Goal: Information Seeking & Learning: Learn about a topic

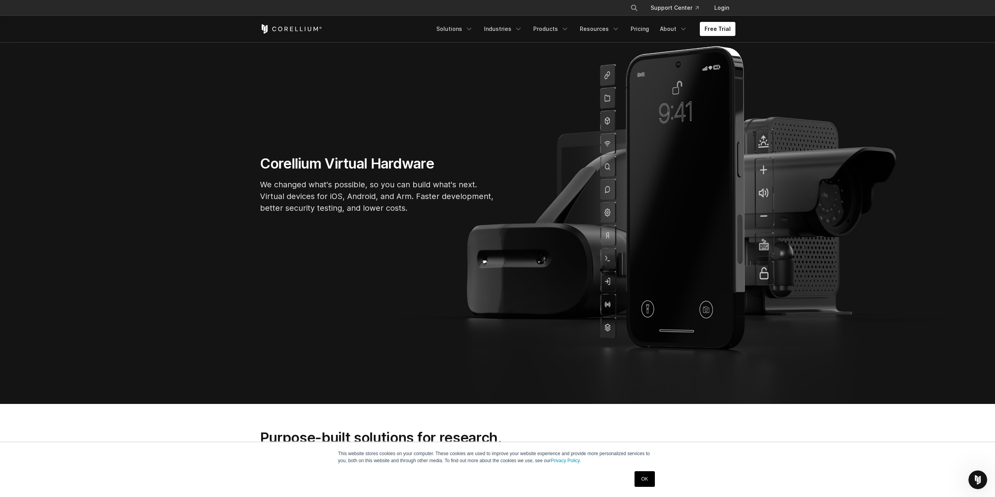
scroll to position [39, 0]
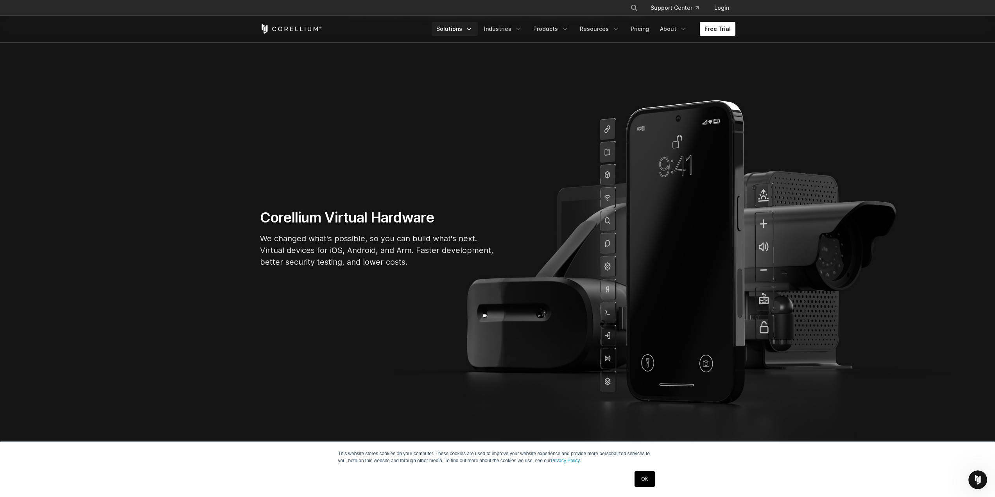
click at [471, 29] on link "Solutions" at bounding box center [455, 29] width 46 height 14
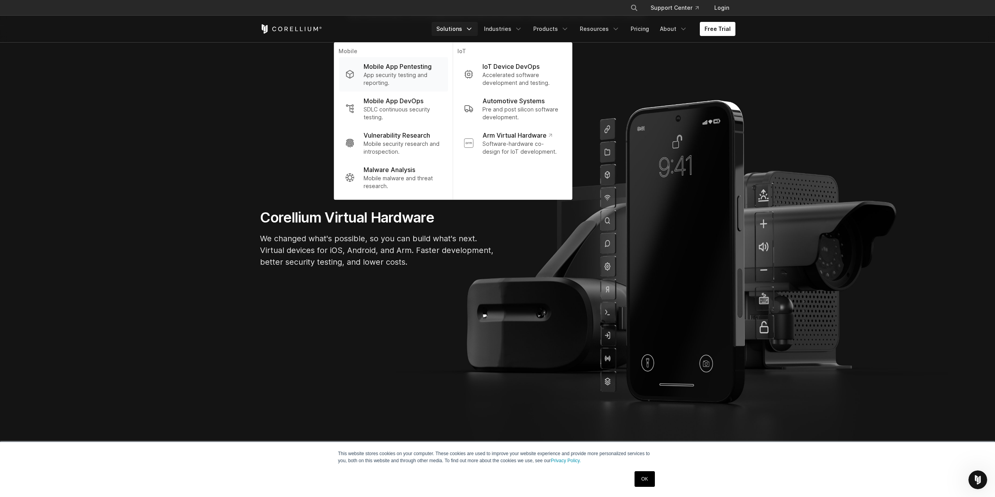
click at [414, 75] on p "App security testing and reporting." at bounding box center [403, 79] width 78 height 16
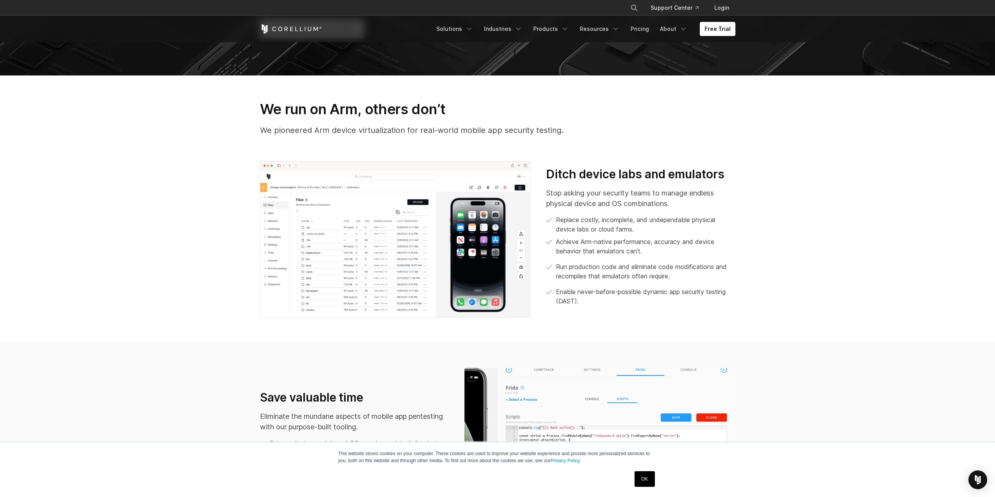
scroll to position [391, 0]
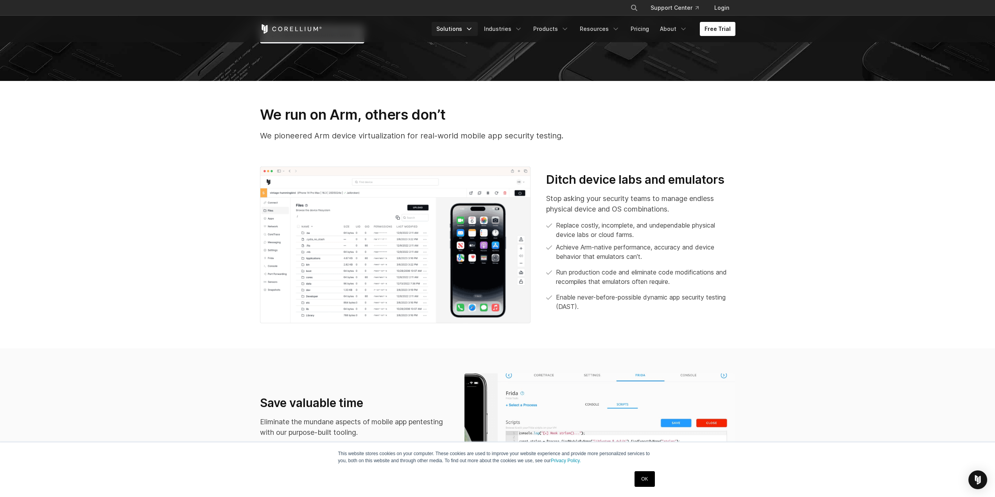
click at [461, 32] on link "Solutions" at bounding box center [455, 29] width 46 height 14
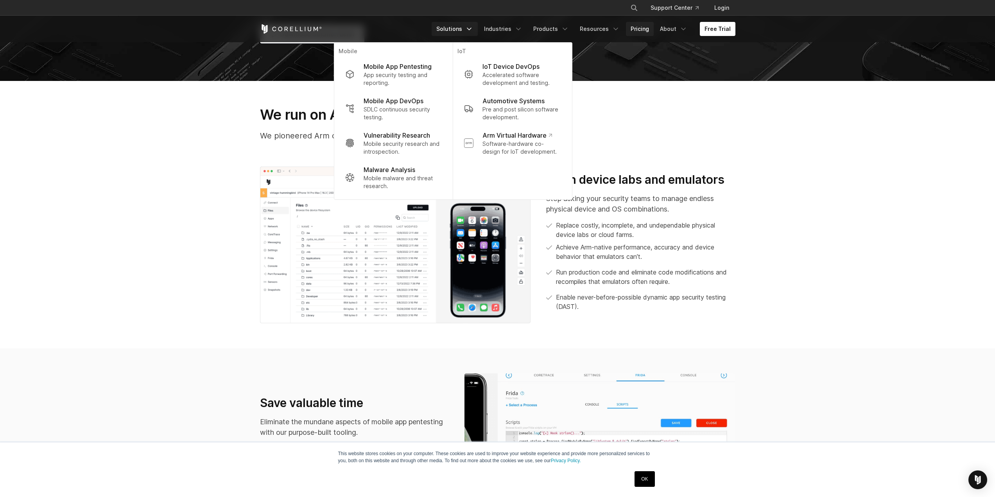
click at [639, 24] on link "Pricing" at bounding box center [640, 29] width 28 height 14
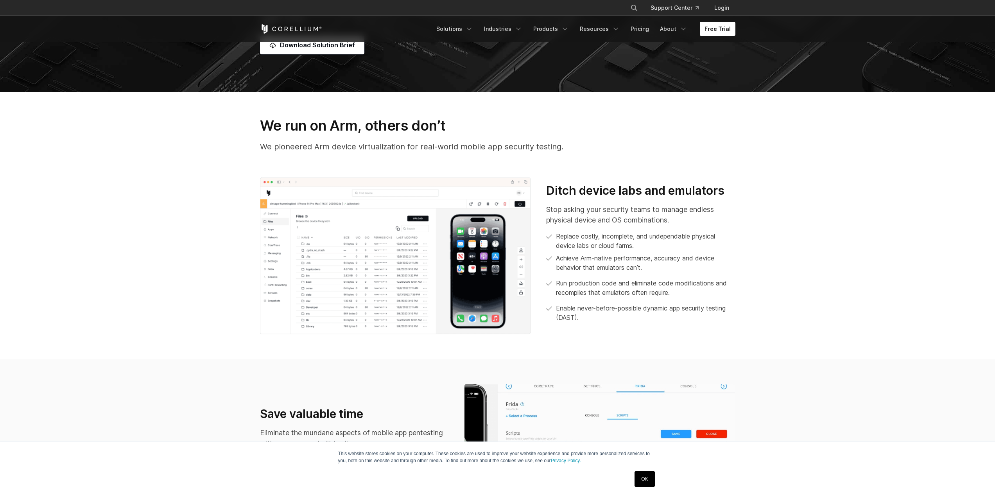
scroll to position [391, 0]
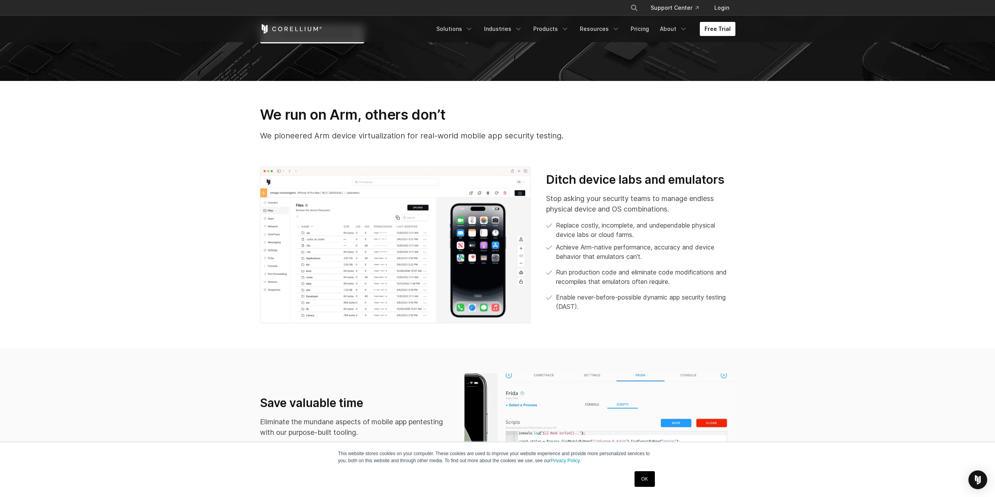
click at [720, 27] on link "Free Trial" at bounding box center [718, 29] width 36 height 14
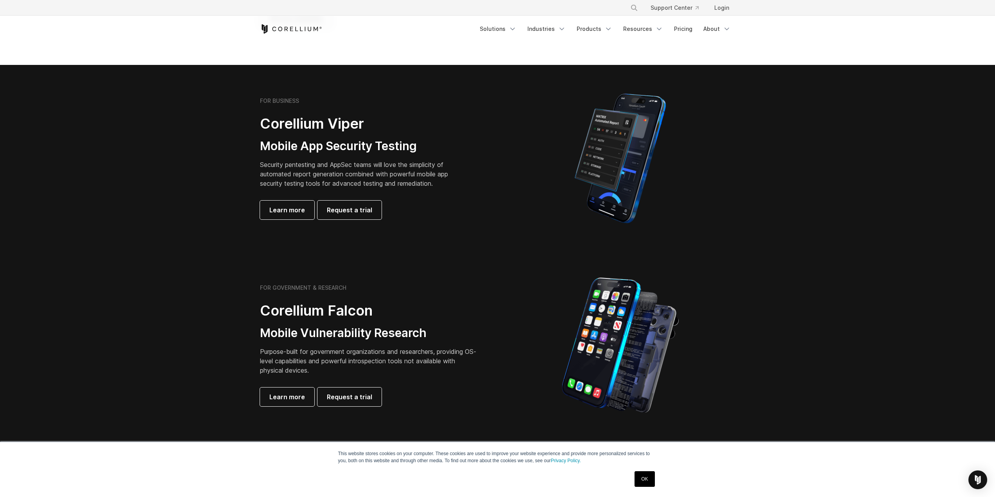
scroll to position [117, 0]
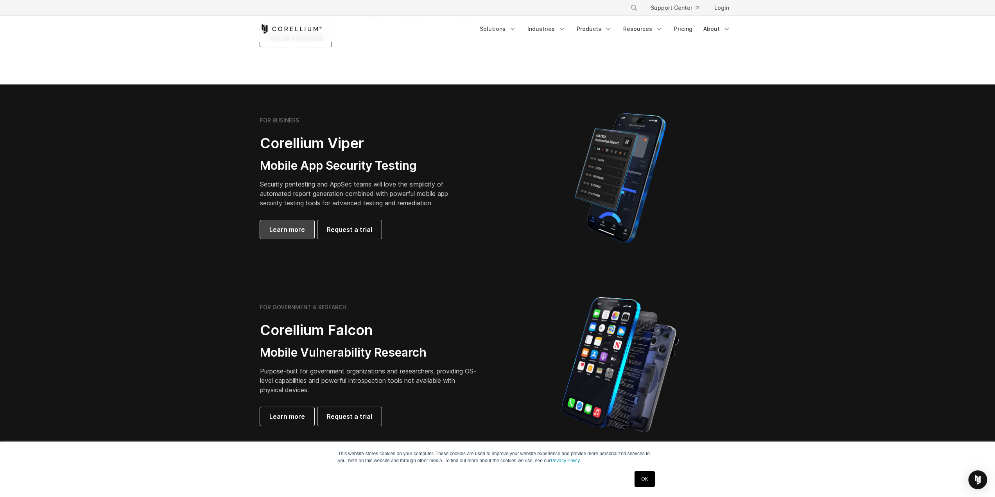
click at [295, 232] on span "Learn more" at bounding box center [287, 229] width 36 height 9
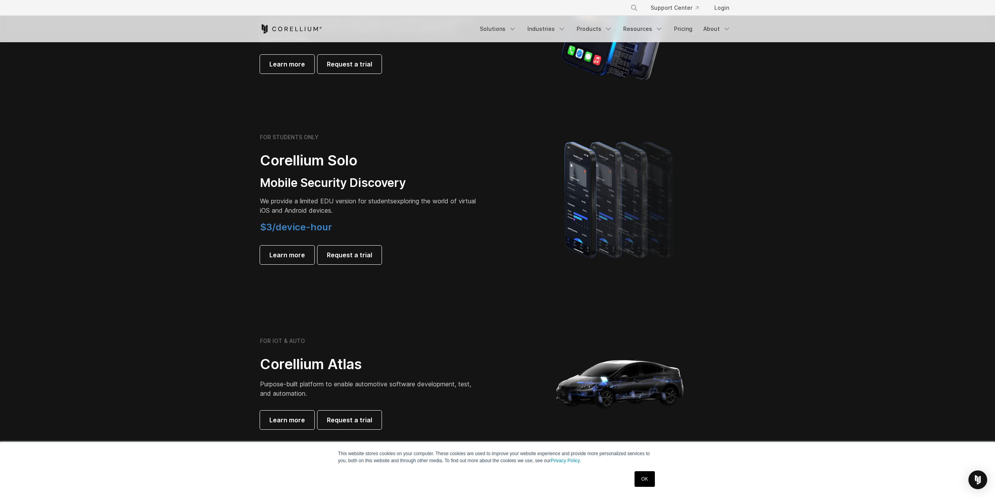
scroll to position [469, 0]
click at [276, 254] on span "Learn more" at bounding box center [287, 255] width 36 height 9
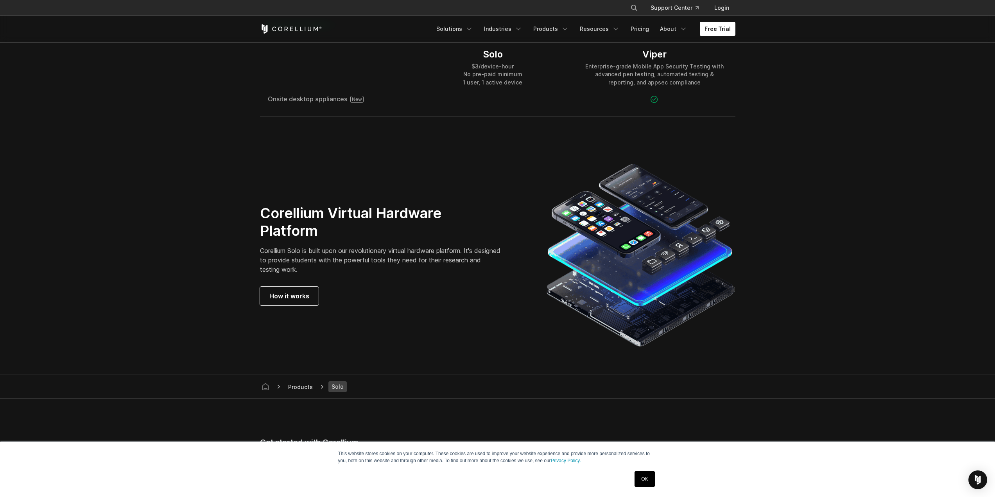
scroll to position [1291, 0]
